Goal: Task Accomplishment & Management: Use online tool/utility

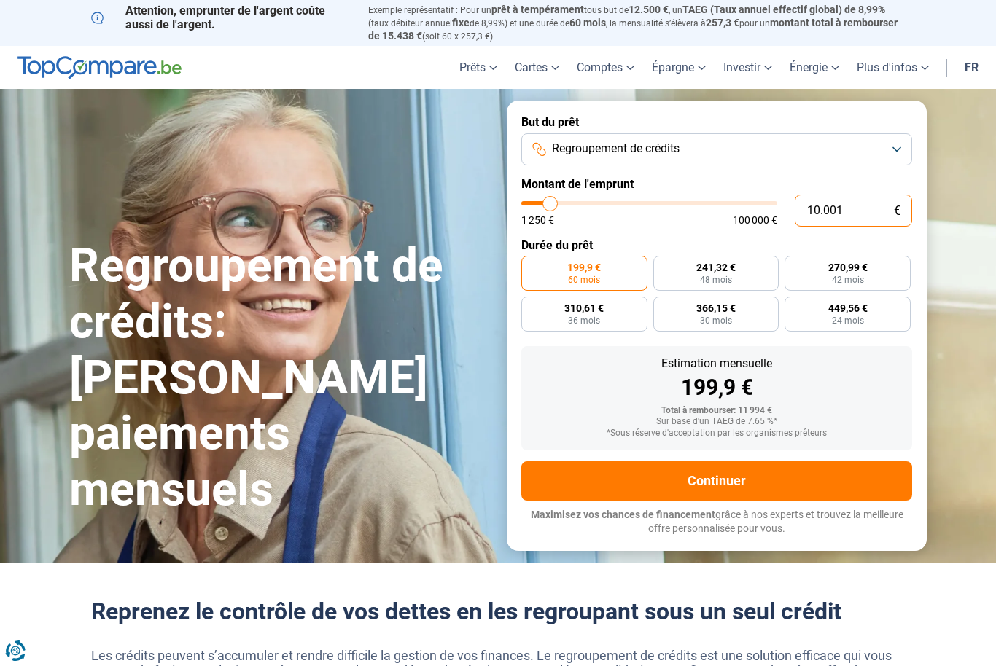
click at [858, 209] on input "10.001" at bounding box center [853, 211] width 117 height 32
type input "1.000"
type input "1250"
type input "100"
type input "1250"
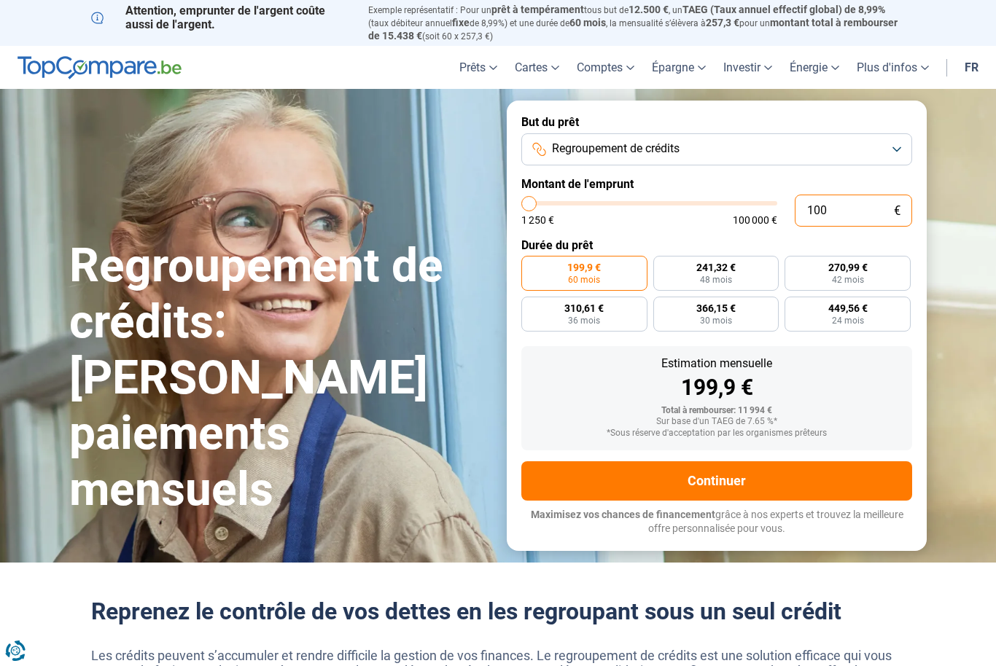
type input "10"
type input "1250"
type input "1"
type input "1250"
type input "0"
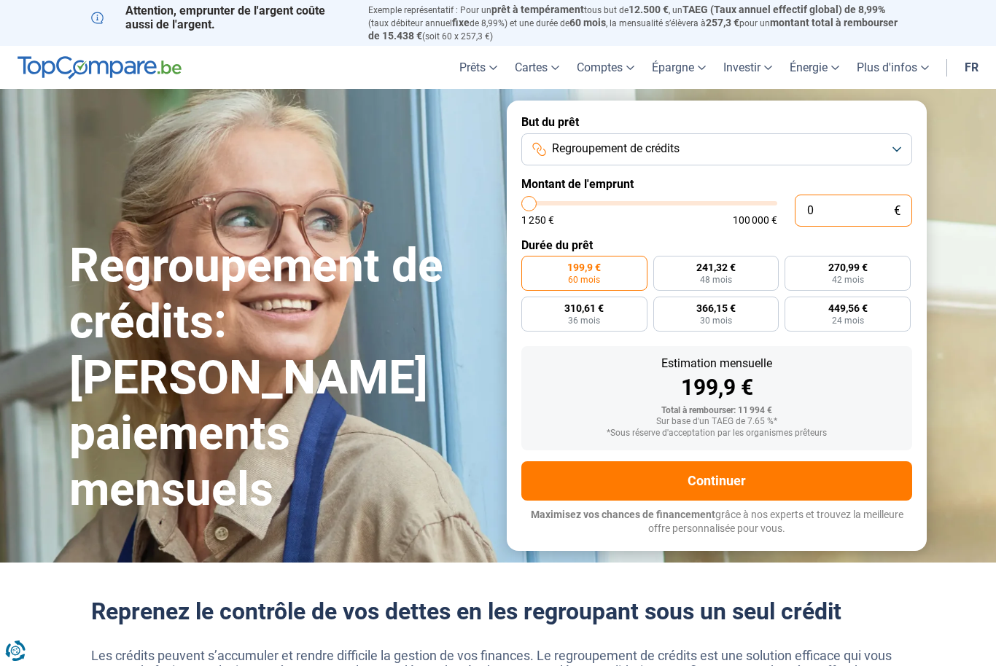
type input "1250"
type input "2"
type input "1250"
type input "1.250"
type input "1250"
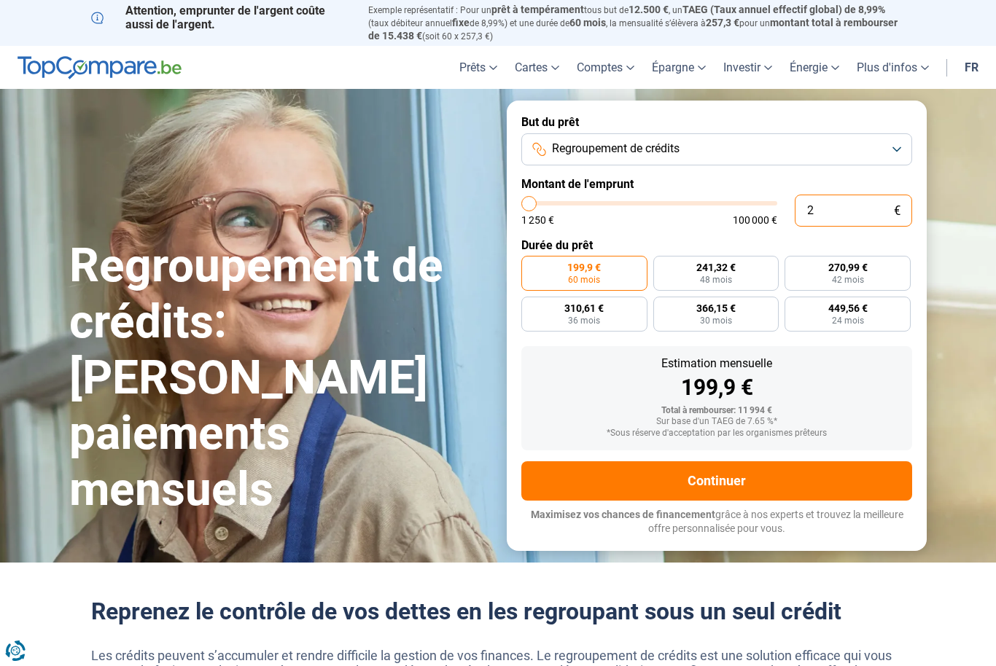
radio input "true"
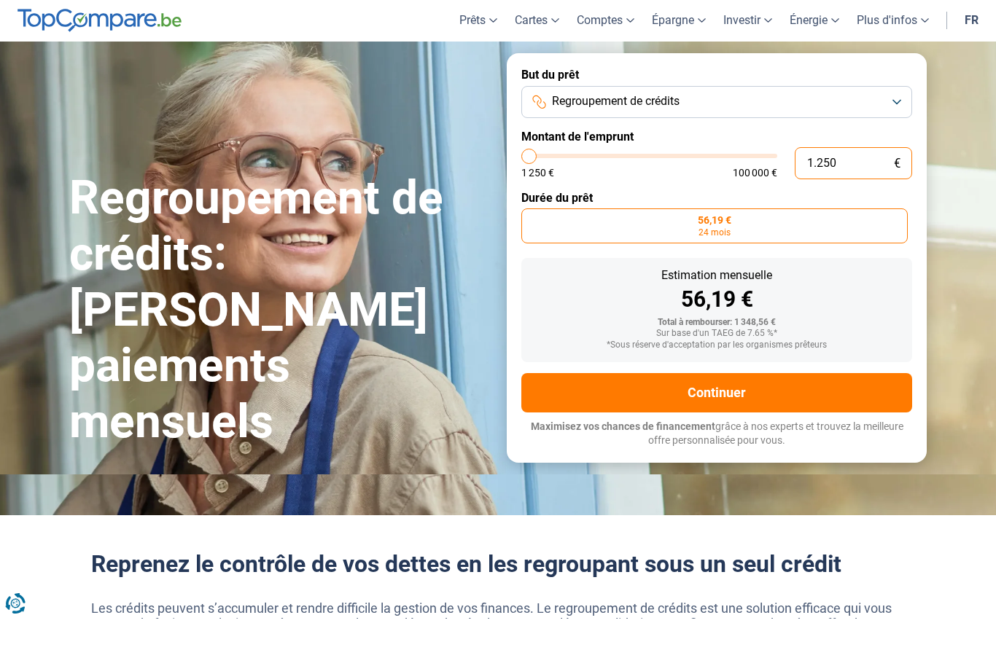
type input "12.505"
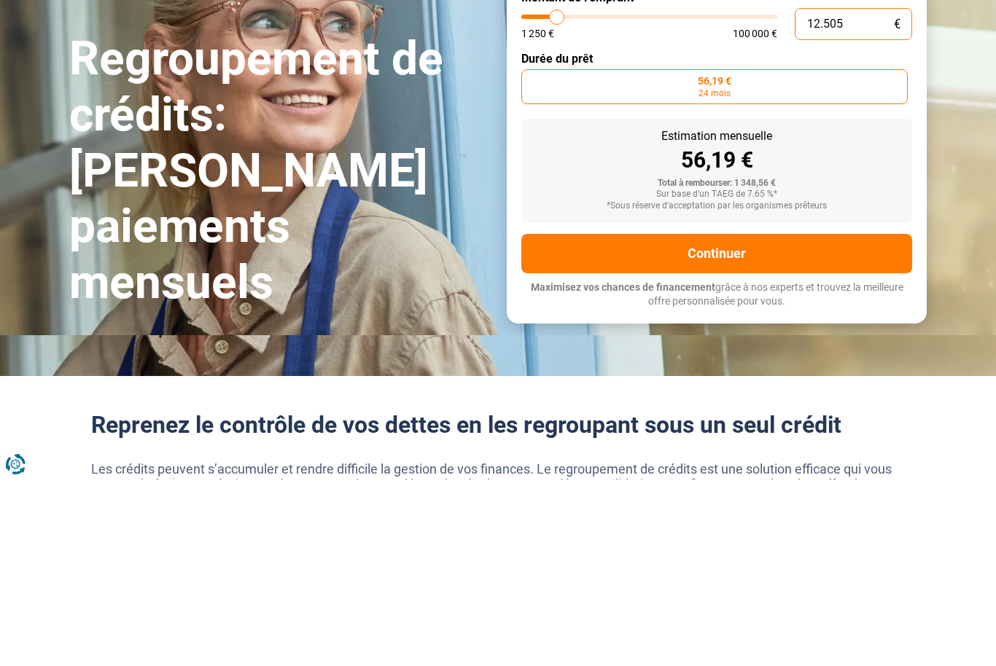
type input "12500"
radio input "false"
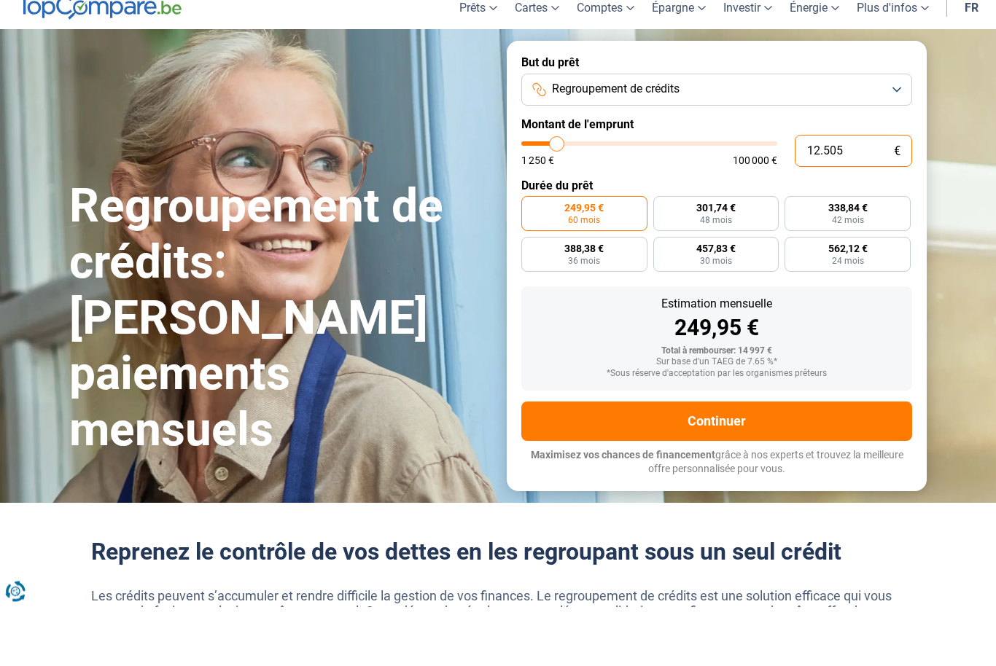
type input "1.250"
type input "1250"
type input "125"
type input "1250"
type input "12"
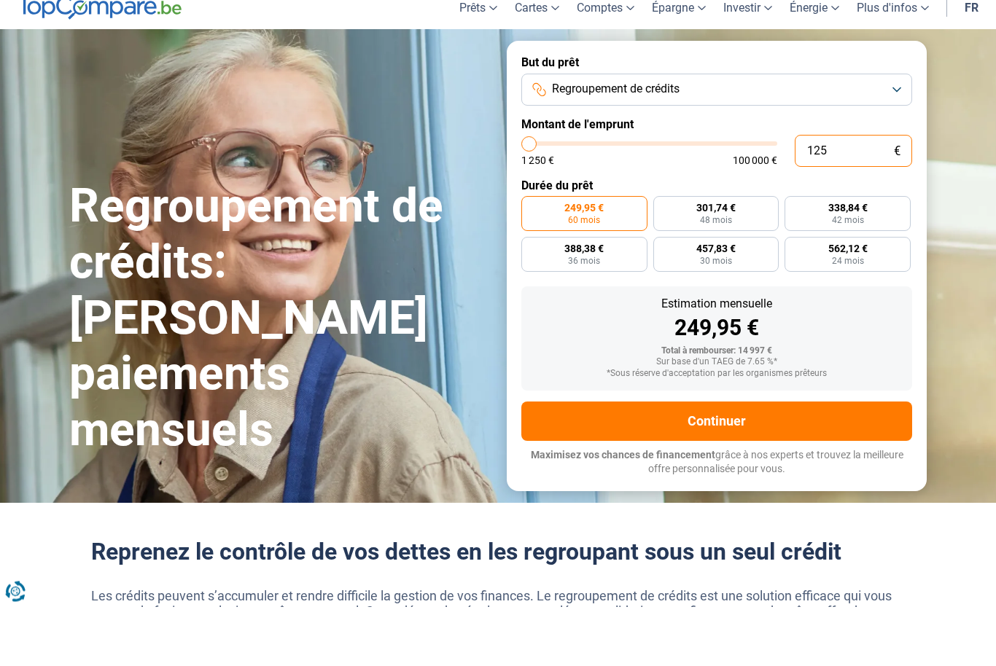
type input "1250"
type input "1"
type input "1250"
type input "0"
type input "1250"
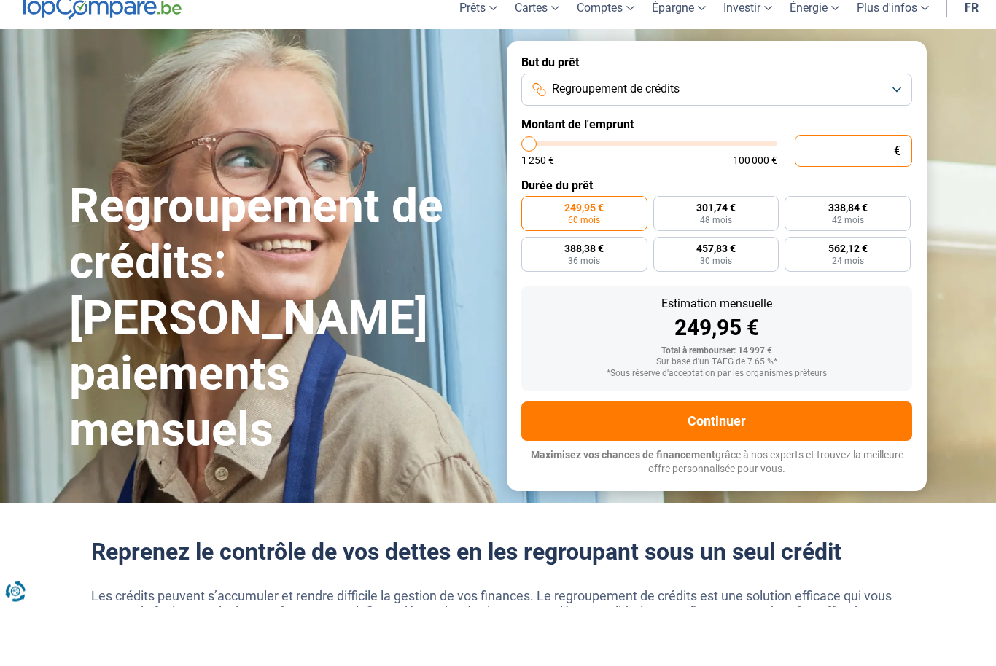
type input "1.250"
type input "1250"
radio input "true"
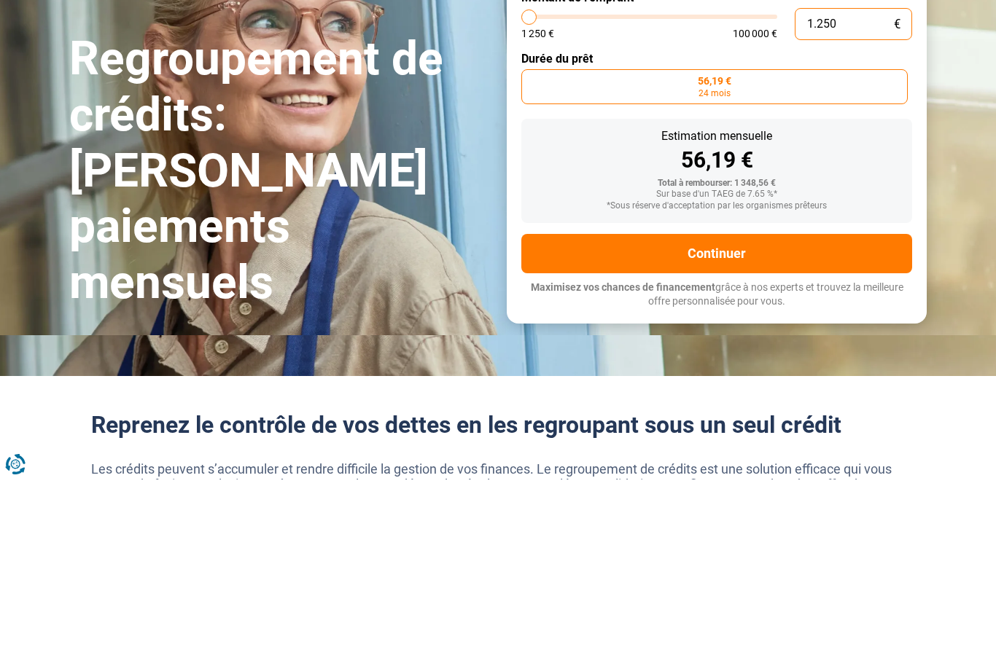
type input "12.502"
type input "12500"
type input "125.025"
type input "100000"
type input "12.502"
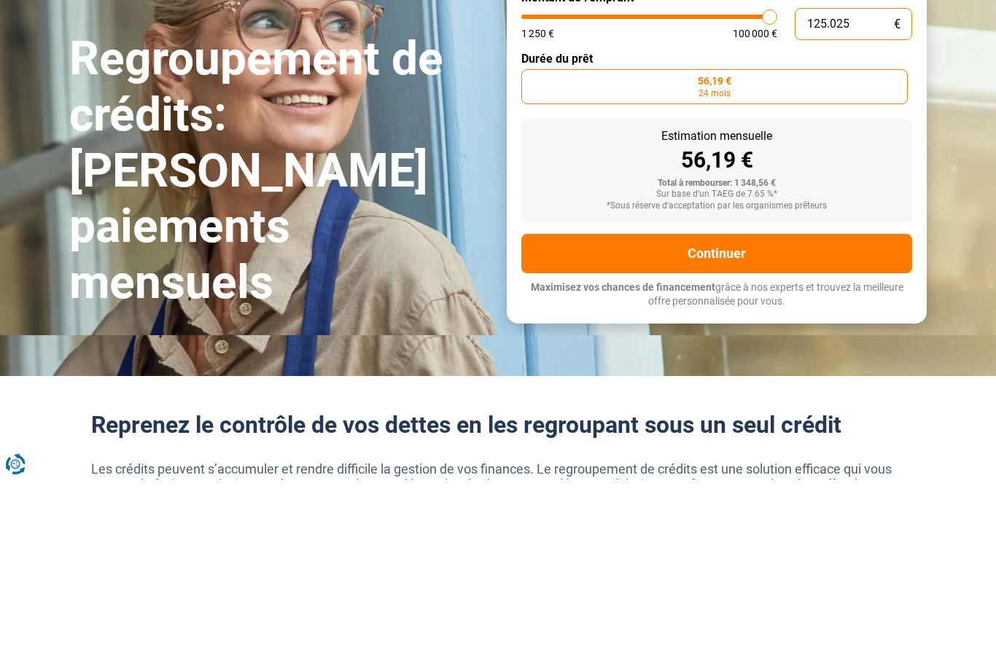
type input "12500"
type input "1.250"
type input "1250"
type input "125"
type input "1250"
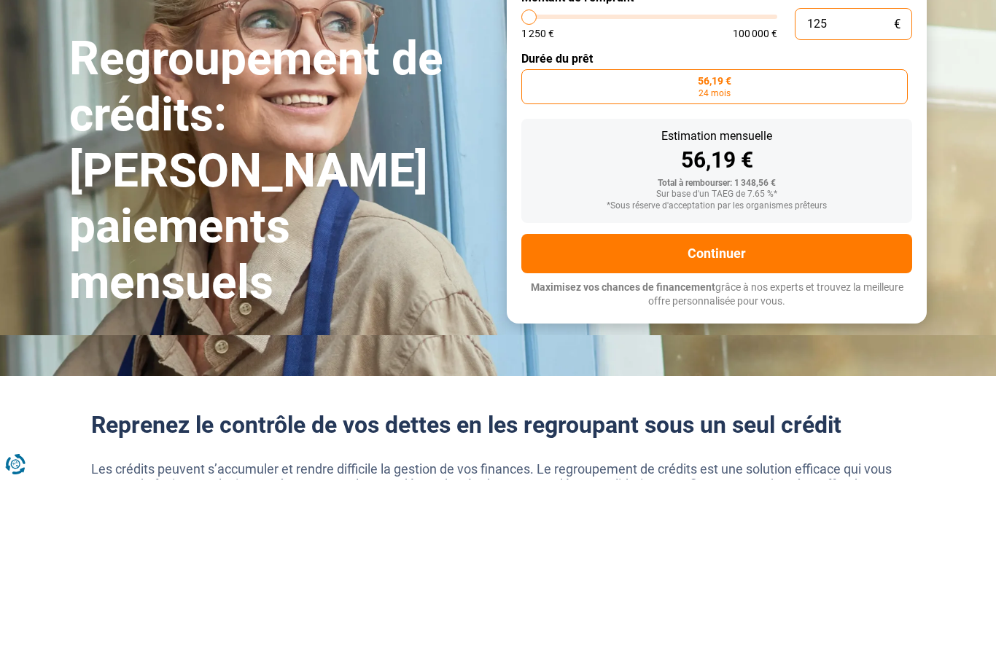
type input "12"
type input "1250"
type input "1"
type input "1250"
type input "0"
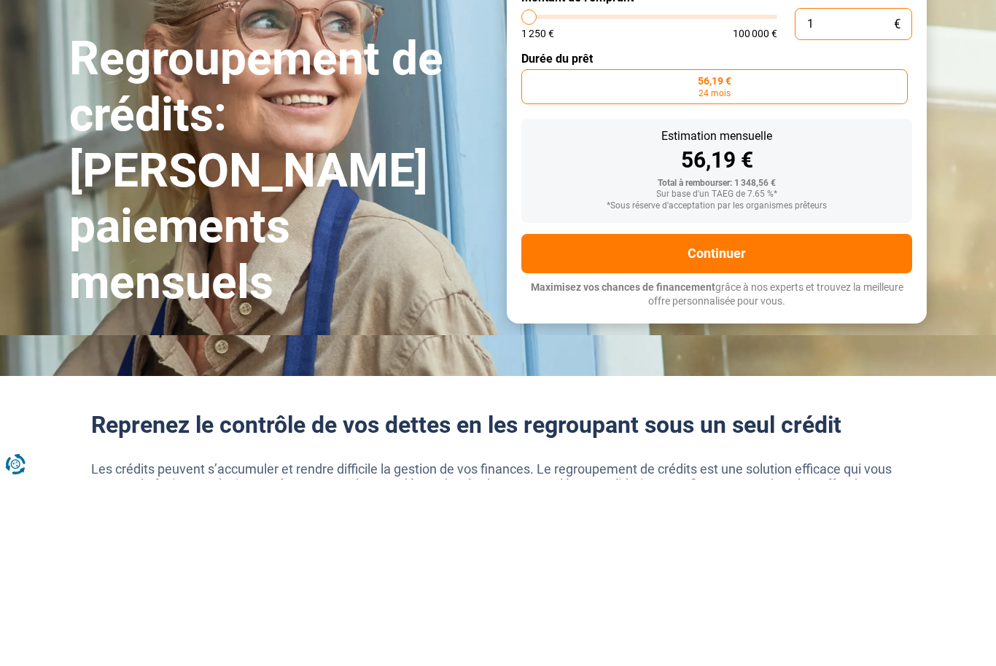
type input "1250"
type input "1.250"
type input "1250"
type input "12.502"
type input "12500"
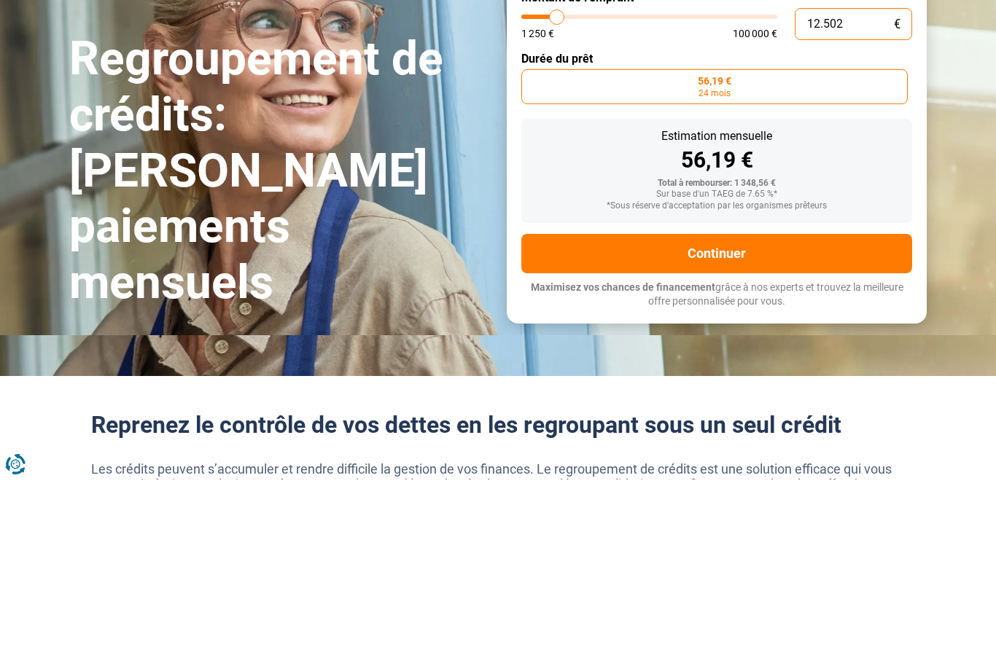
type input "125.025"
type input "100000"
type input "100.000"
type input "100000"
radio input "false"
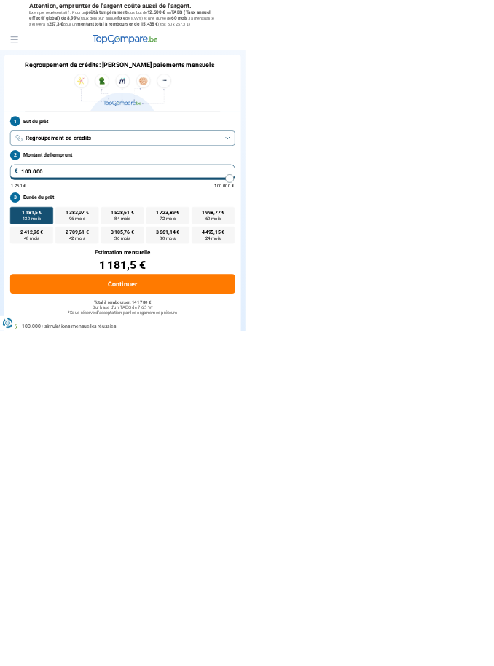
type input "100000"
